Goal: Task Accomplishment & Management: Manage account settings

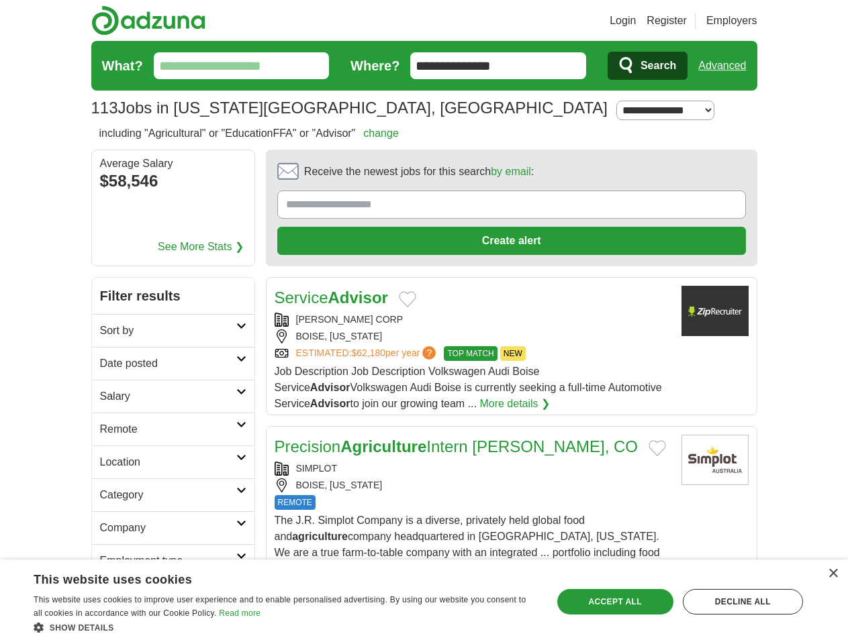
click at [636, 21] on link "Login" at bounding box center [622, 21] width 26 height 16
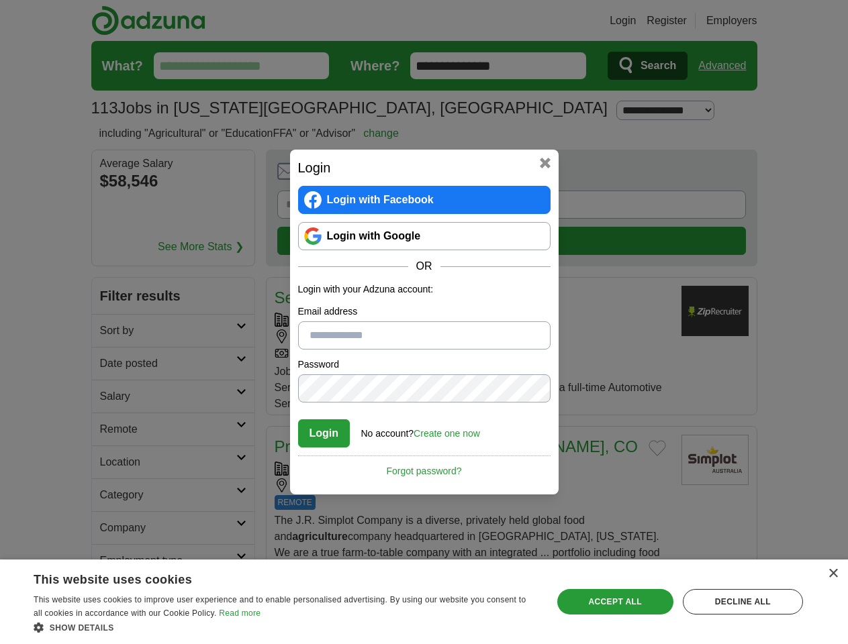
click at [747, 21] on div "Login Login with Facebook Login with Google OR Login with your Adzuna account: …" at bounding box center [424, 322] width 848 height 644
click at [727, 66] on div "Login Login with Facebook Login with Google OR Login with your Adzuna account: …" at bounding box center [424, 322] width 848 height 644
click at [162, 183] on div "Login Login with Facebook Login with Google OR Login with your Adzuna account: …" at bounding box center [424, 322] width 848 height 644
click at [474, 175] on h2 "Login" at bounding box center [424, 168] width 252 height 20
click at [785, 176] on div "Login Login with Facebook Login with Google OR Login with your Adzuna account: …" at bounding box center [424, 322] width 848 height 644
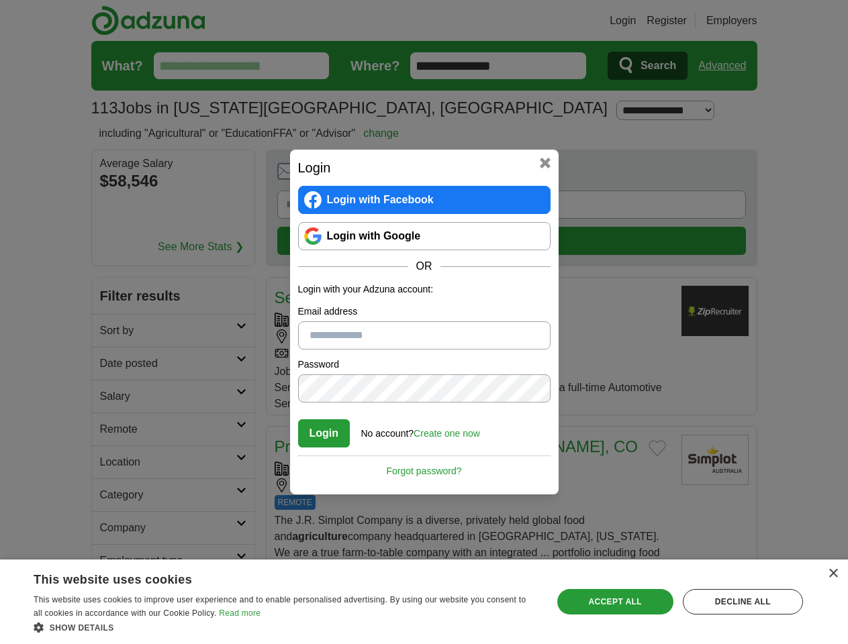
click at [113, 266] on div "Login Login with Facebook Login with Google OR Login with your Adzuna account: …" at bounding box center [424, 322] width 848 height 644
click at [113, 299] on div "Login Login with Facebook Login with Google OR Login with your Adzuna account: …" at bounding box center [424, 322] width 848 height 644
click at [113, 332] on div "Login Login with Facebook Login with Google OR Login with your Adzuna account: …" at bounding box center [424, 322] width 848 height 644
click at [113, 364] on div "Login Login with Facebook Login with Google OR Login with your Adzuna account: …" at bounding box center [424, 322] width 848 height 644
